Goal: Find specific page/section: Find specific page/section

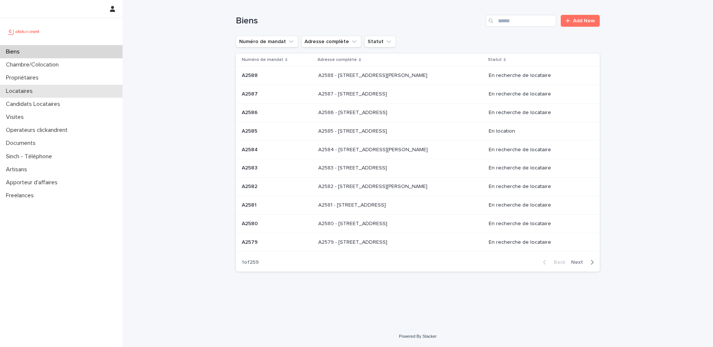
click at [55, 92] on div "Locataires" at bounding box center [61, 91] width 122 height 13
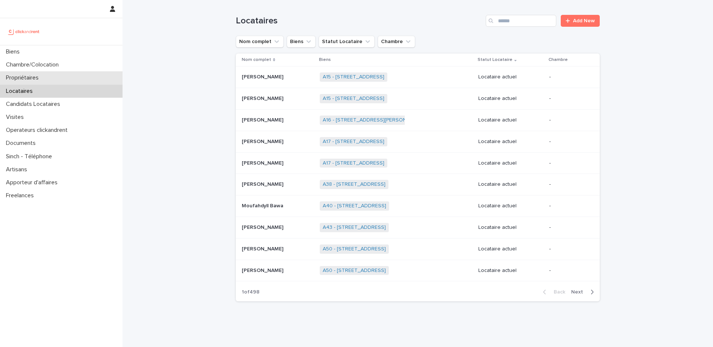
click at [42, 77] on p "Propriétaires" at bounding box center [24, 77] width 42 height 7
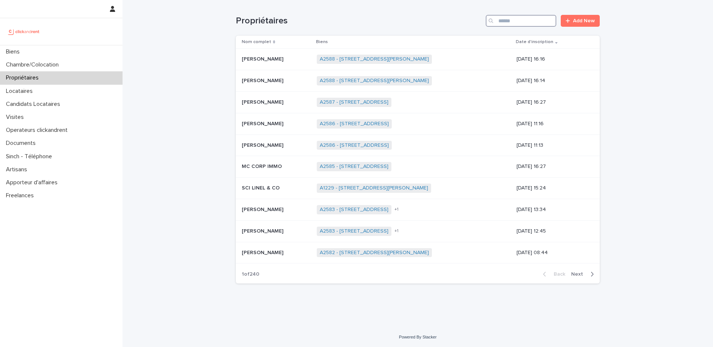
click at [519, 17] on input "Search" at bounding box center [520, 21] width 71 height 12
type input "*"
type input "*****"
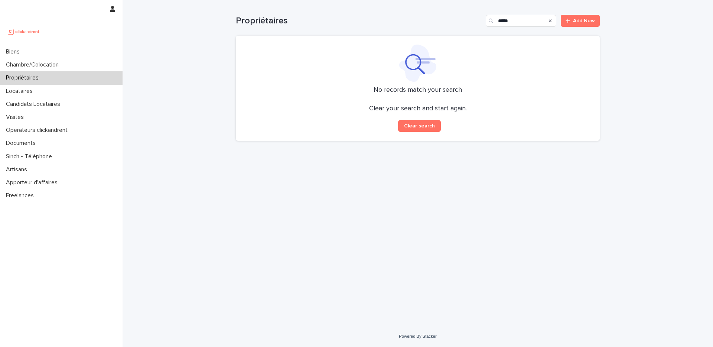
click at [552, 21] on div "Search" at bounding box center [550, 21] width 12 height 12
